Goal: Check status: Check status

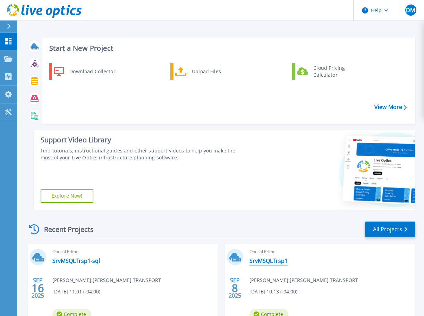
click at [269, 261] on link "SrvMSQLTrsp1" at bounding box center [269, 260] width 38 height 7
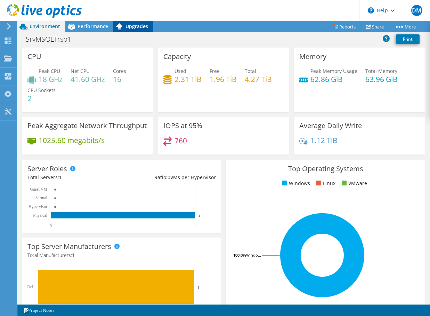
drag, startPoint x: 85, startPoint y: 28, endPoint x: 126, endPoint y: 28, distance: 41.0
click at [85, 28] on span "Performance" at bounding box center [92, 26] width 31 height 7
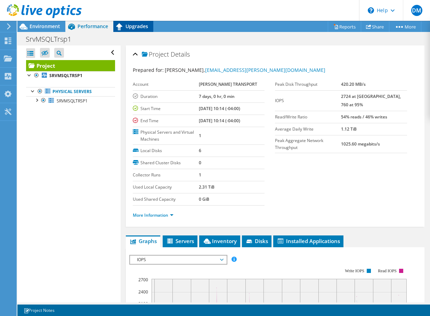
click at [139, 28] on span "Upgrades" at bounding box center [136, 26] width 23 height 7
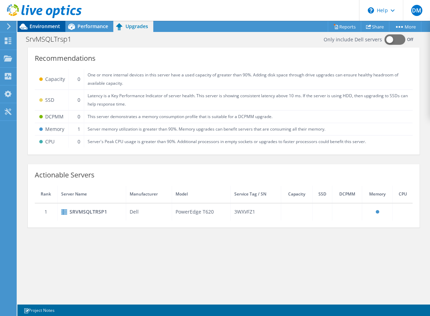
click at [44, 26] on span "Environment" at bounding box center [45, 26] width 31 height 7
